Goal: Task Accomplishment & Management: Complete application form

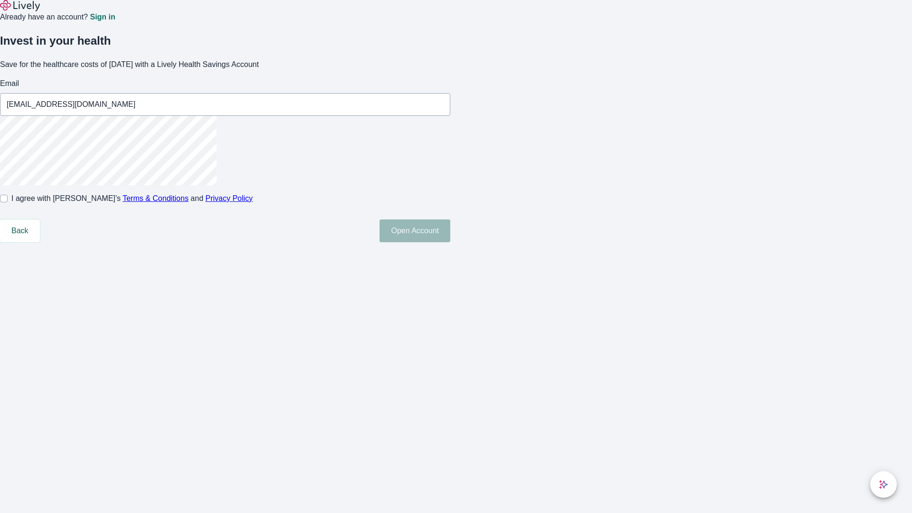
click at [8, 202] on input "I agree with Lively’s Terms & Conditions and Privacy Policy" at bounding box center [4, 199] width 8 height 8
checkbox input "true"
click at [450, 242] on button "Open Account" at bounding box center [415, 231] width 71 height 23
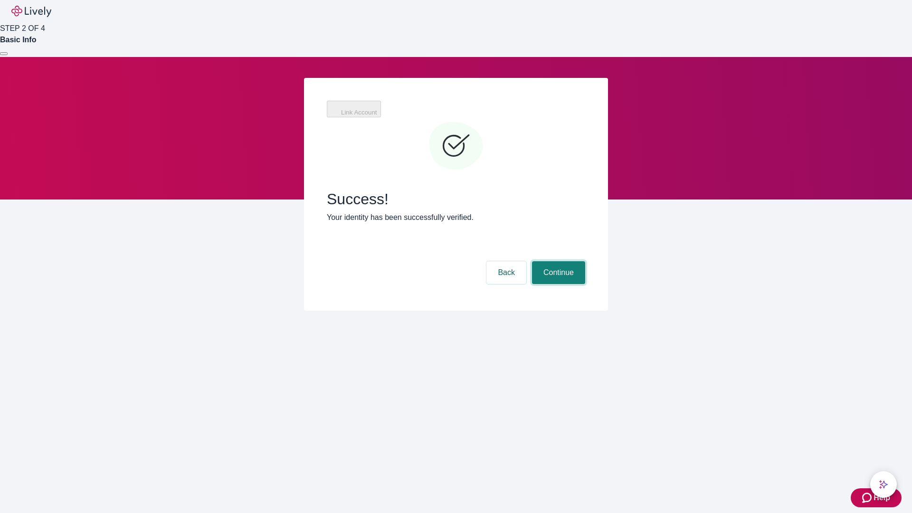
click at [557, 261] on button "Continue" at bounding box center [558, 272] width 53 height 23
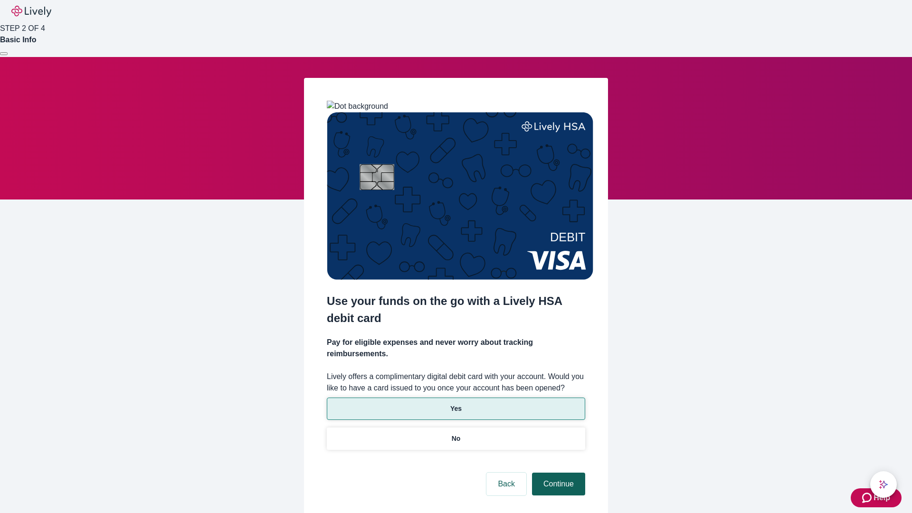
click at [456, 404] on p "Yes" at bounding box center [455, 409] width 11 height 10
click at [557, 473] on button "Continue" at bounding box center [558, 484] width 53 height 23
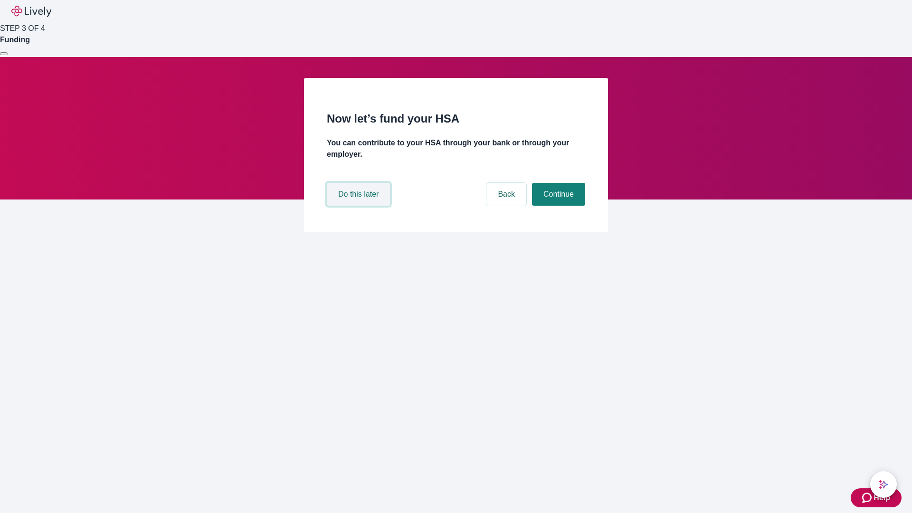
click at [360, 206] on button "Do this later" at bounding box center [358, 194] width 63 height 23
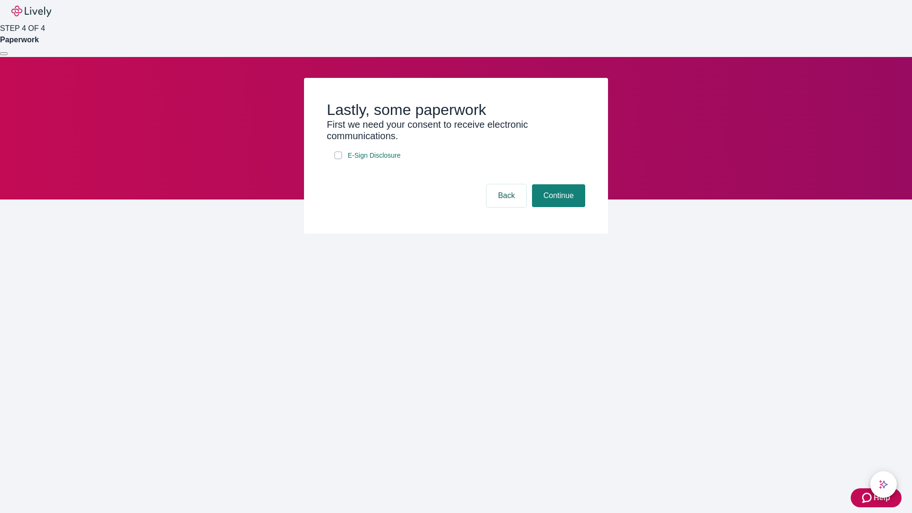
click at [338, 159] on input "E-Sign Disclosure" at bounding box center [339, 156] width 8 height 8
checkbox input "true"
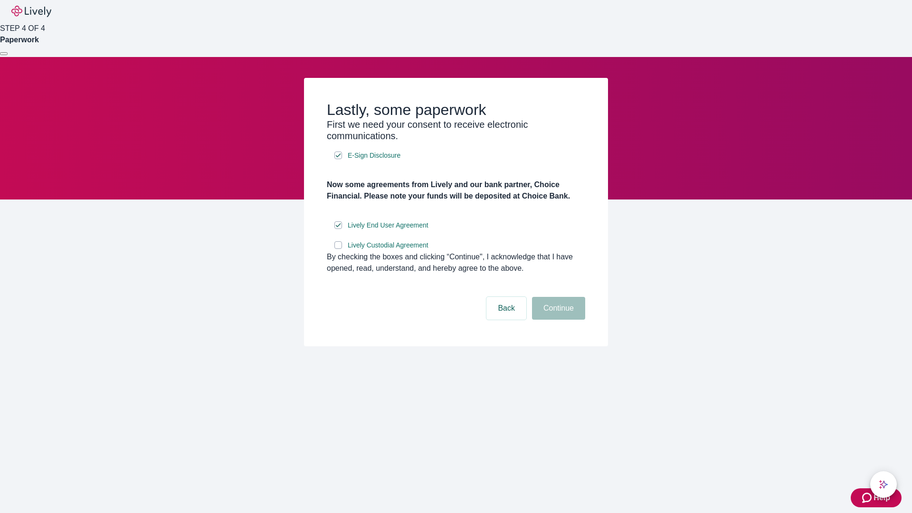
click at [338, 249] on input "Lively Custodial Agreement" at bounding box center [339, 245] width 8 height 8
checkbox input "true"
click at [557, 320] on button "Continue" at bounding box center [558, 308] width 53 height 23
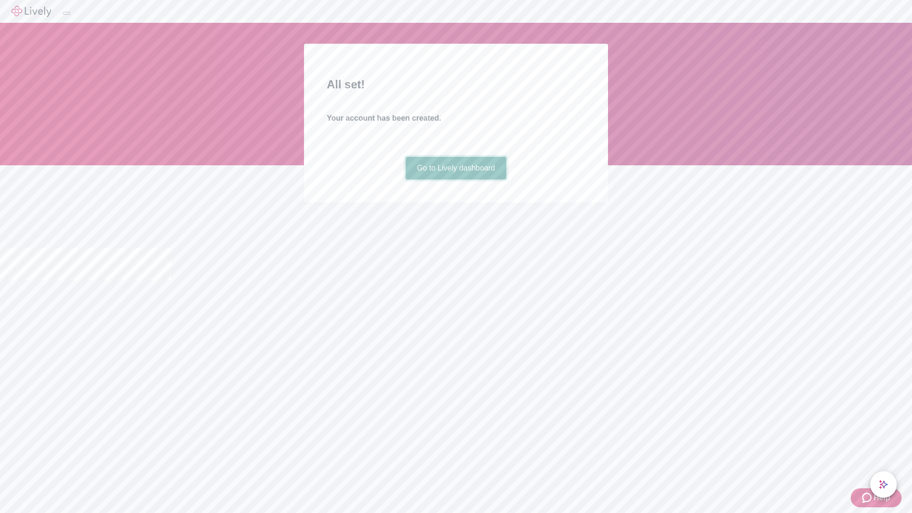
click at [456, 180] on link "Go to Lively dashboard" at bounding box center [456, 168] width 101 height 23
